Goal: Task Accomplishment & Management: Manage account settings

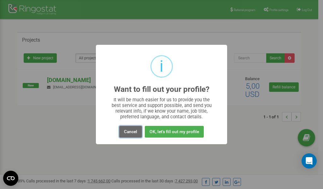
click at [130, 130] on button "Cancel" at bounding box center [130, 132] width 23 height 12
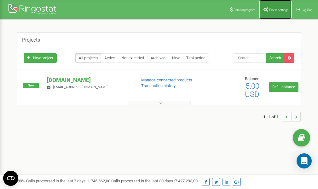
click at [275, 11] on span "Profile settings" at bounding box center [278, 9] width 19 height 3
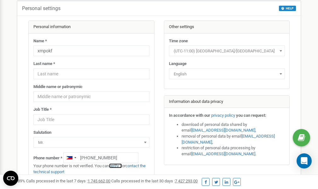
click at [118, 166] on link "verify it" at bounding box center [115, 165] width 13 height 5
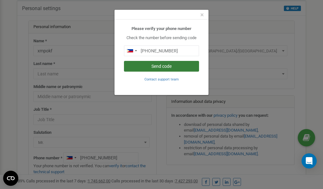
click at [158, 66] on button "Send code" at bounding box center [161, 66] width 75 height 11
